Goal: Task Accomplishment & Management: Manage account settings

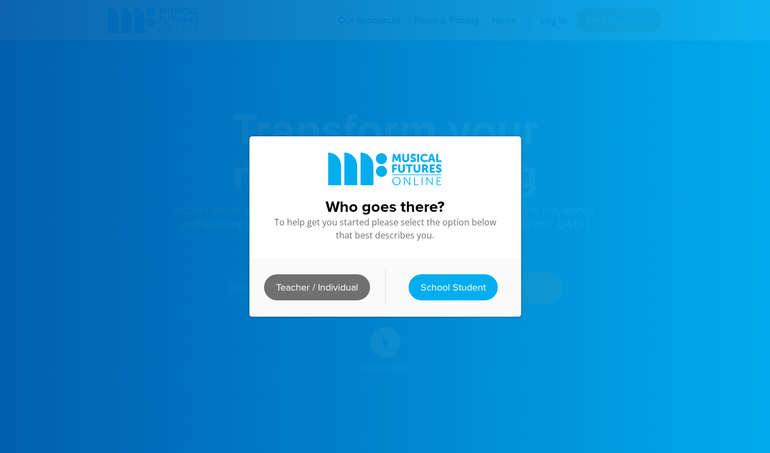
click at [328, 277] on link "Teacher / Individual" at bounding box center [317, 287] width 106 height 26
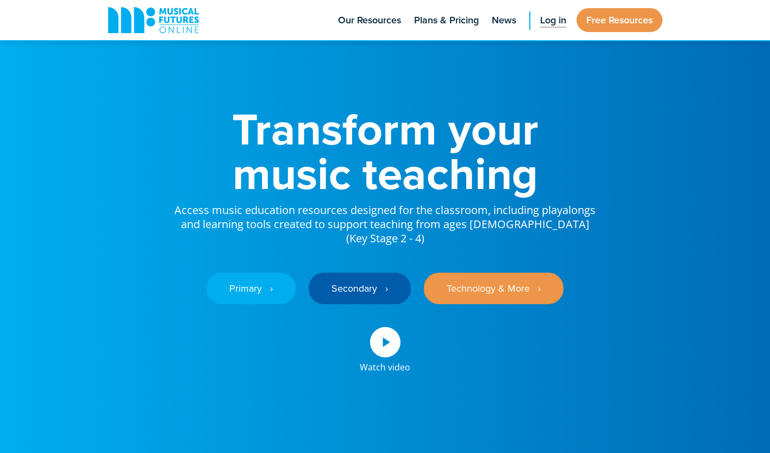
click at [550, 26] on span "Log in" at bounding box center [553, 20] width 26 height 15
click at [555, 27] on span "Log in" at bounding box center [553, 20] width 26 height 15
